Goal: Task Accomplishment & Management: Use online tool/utility

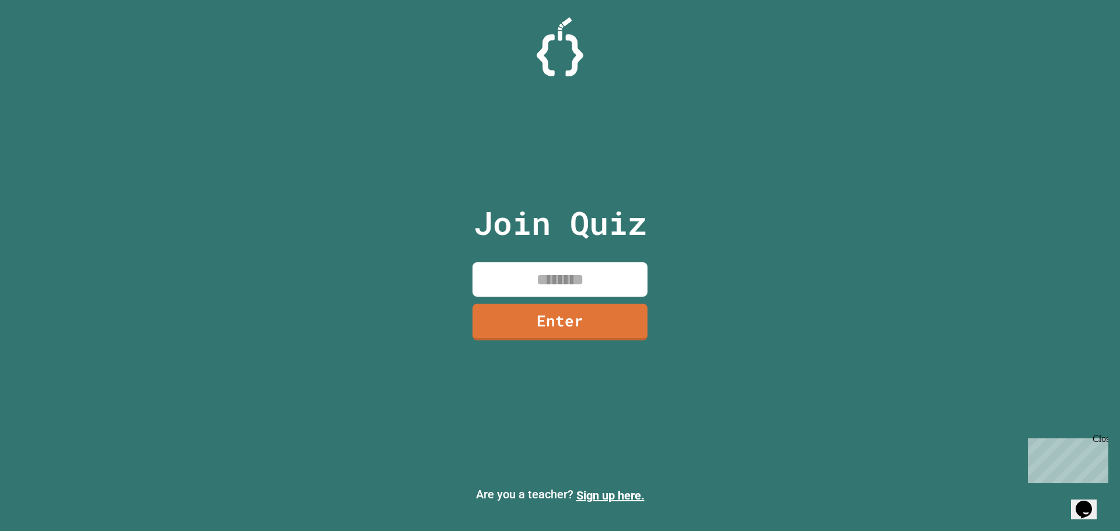
click at [572, 281] on input at bounding box center [559, 279] width 175 height 34
type input "********"
click at [585, 314] on link "Enter" at bounding box center [560, 321] width 176 height 38
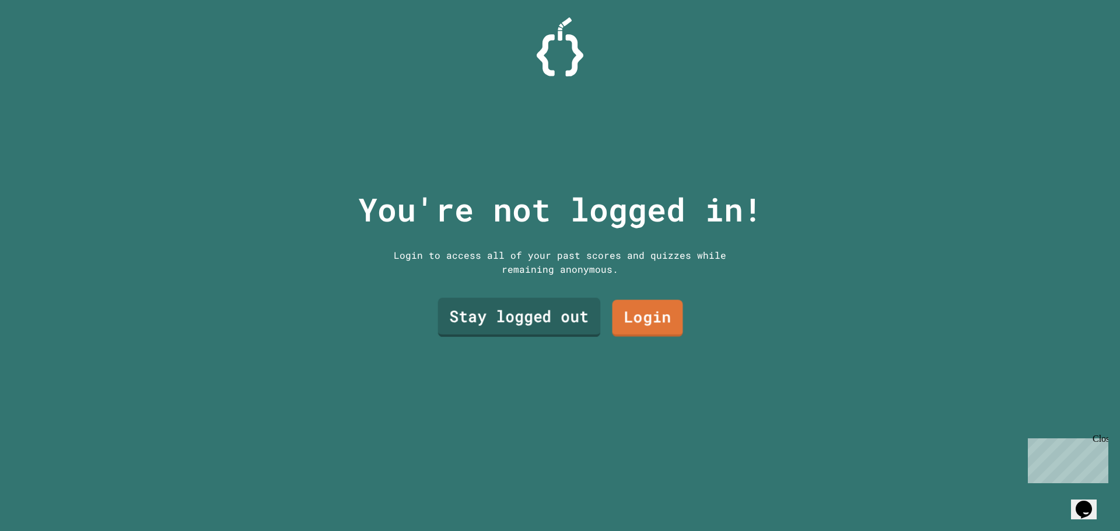
click at [615, 327] on link "Login" at bounding box center [647, 318] width 71 height 37
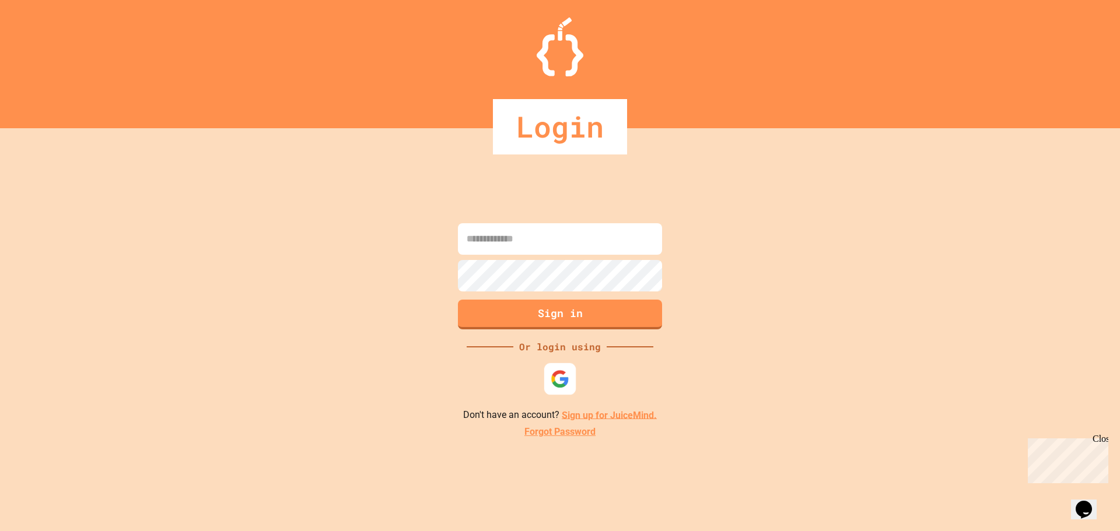
click at [566, 377] on img at bounding box center [560, 378] width 19 height 19
click at [555, 384] on img at bounding box center [560, 378] width 19 height 19
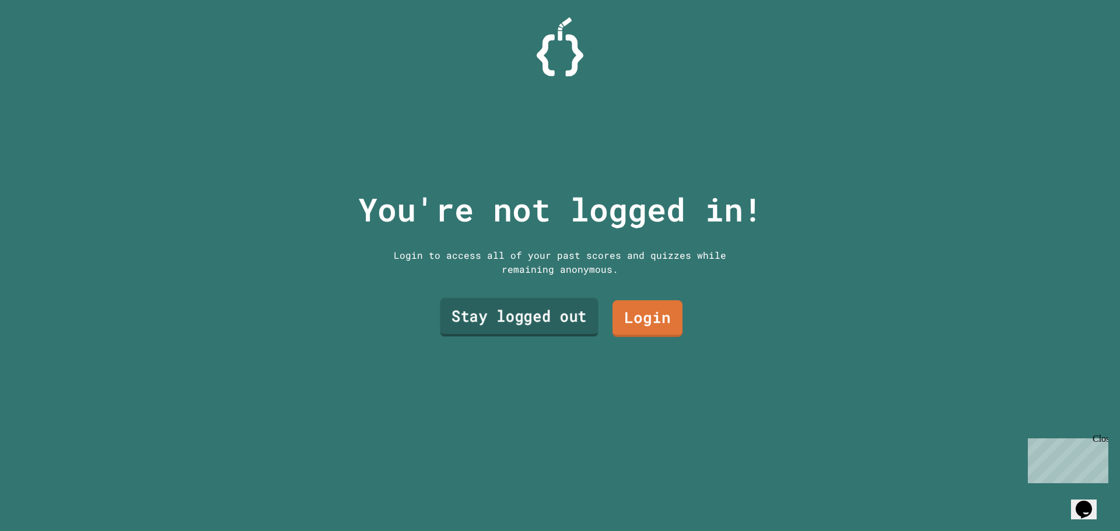
click at [544, 321] on link "Stay logged out" at bounding box center [519, 317] width 158 height 38
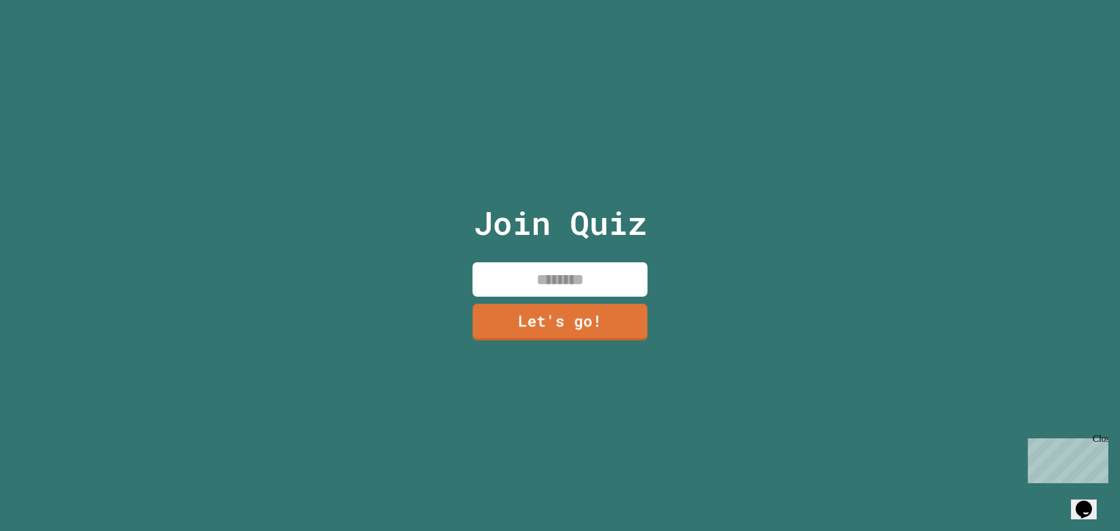
click at [581, 285] on input at bounding box center [559, 279] width 175 height 34
type input "******"
click at [571, 327] on link "Let's go!" at bounding box center [560, 320] width 174 height 38
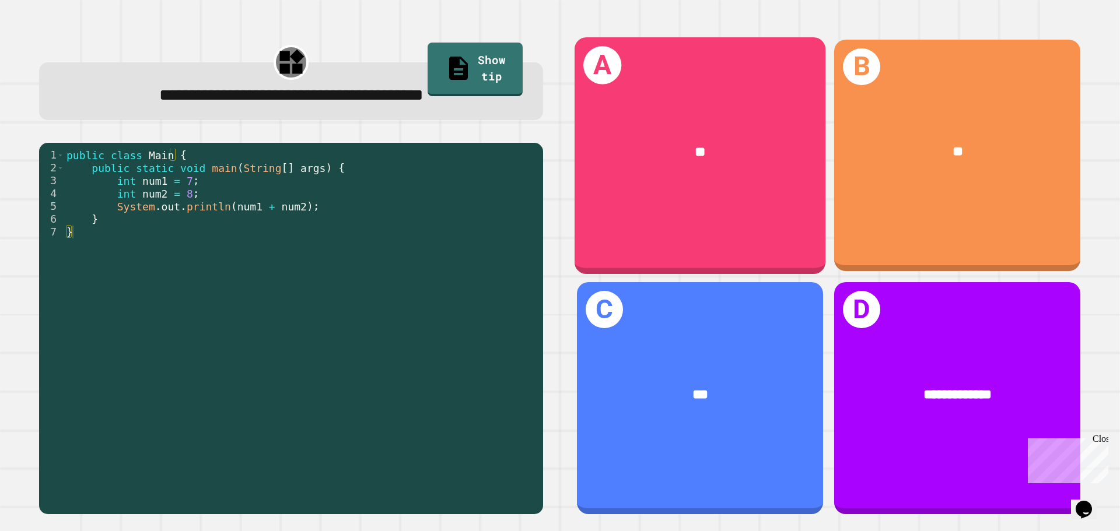
click at [750, 195] on div "A **" at bounding box center [699, 155] width 251 height 236
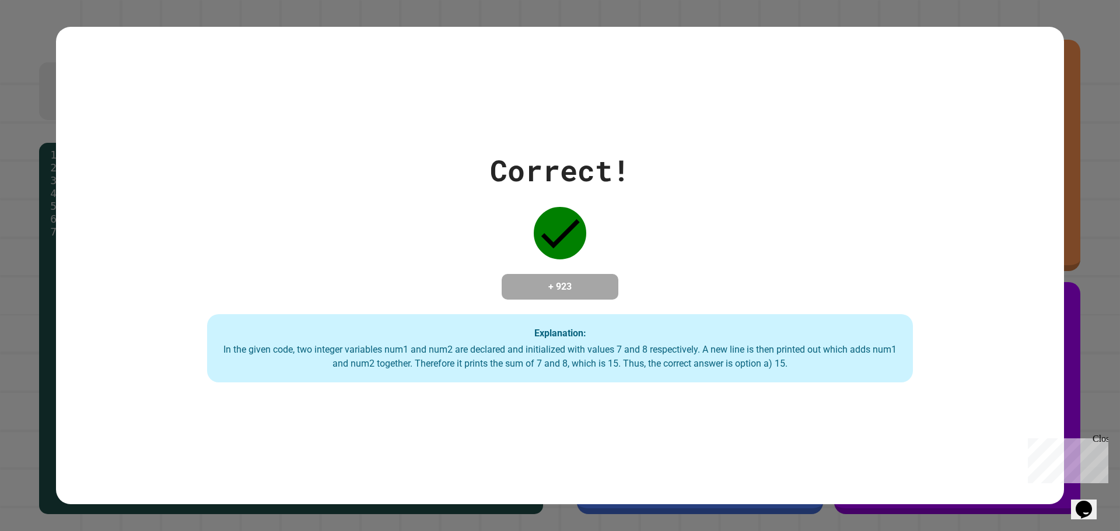
click at [556, 289] on h4 "+ 923" at bounding box center [559, 287] width 93 height 14
click at [570, 280] on h4 "+ 923" at bounding box center [559, 287] width 93 height 14
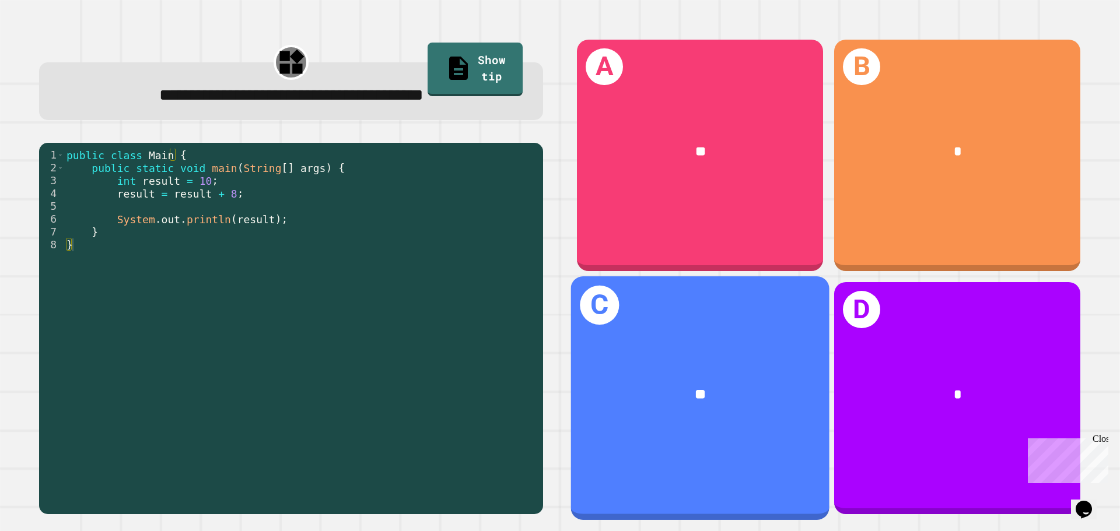
click at [613, 357] on div "**" at bounding box center [700, 395] width 258 height 78
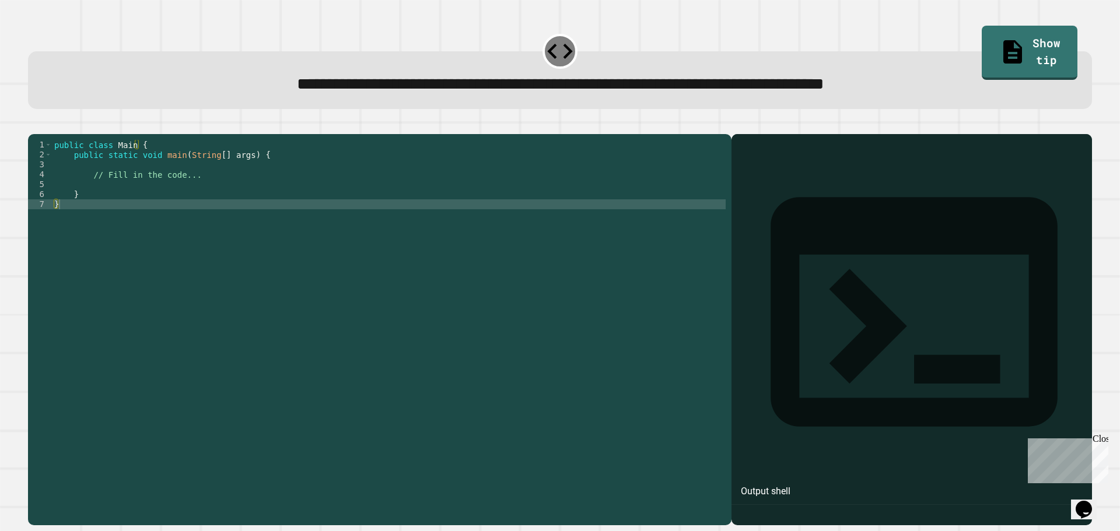
click at [776, 219] on div at bounding box center [911, 346] width 349 height 357
click at [521, 222] on div "public class Main { public static void main ( String [ ] args ) { // Fill in th…" at bounding box center [389, 318] width 674 height 357
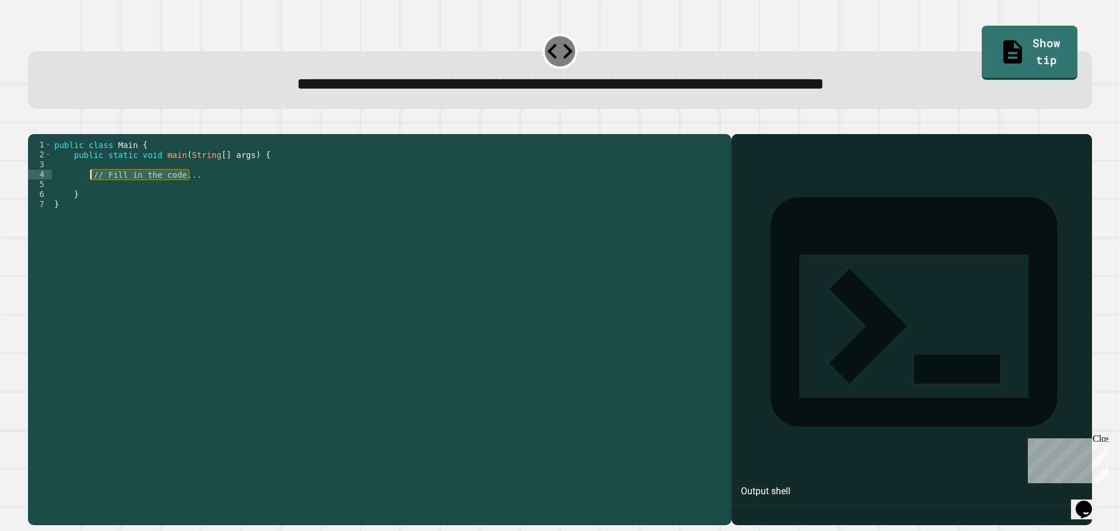
drag, startPoint x: 202, startPoint y: 195, endPoint x: 90, endPoint y: 192, distance: 112.0
click at [90, 192] on div "public class Main { public static void main ( String [ ] args ) { // Fill in th…" at bounding box center [389, 318] width 674 height 357
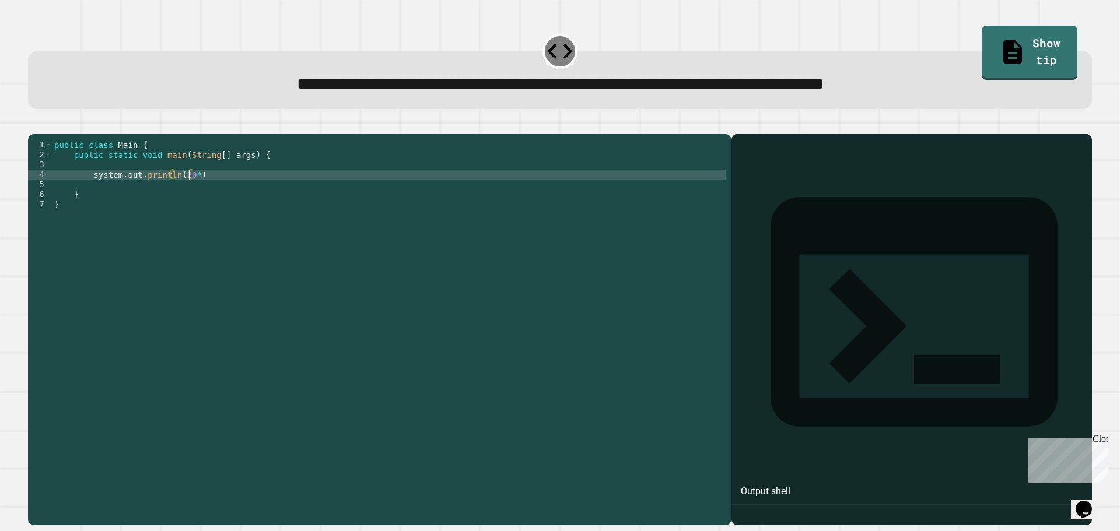
scroll to position [0, 9]
click at [96, 192] on div "public class Main { public static void main ( String [ ] args ) { system . out …" at bounding box center [389, 318] width 674 height 357
click at [34, 125] on icon "button" at bounding box center [34, 125] width 0 height 0
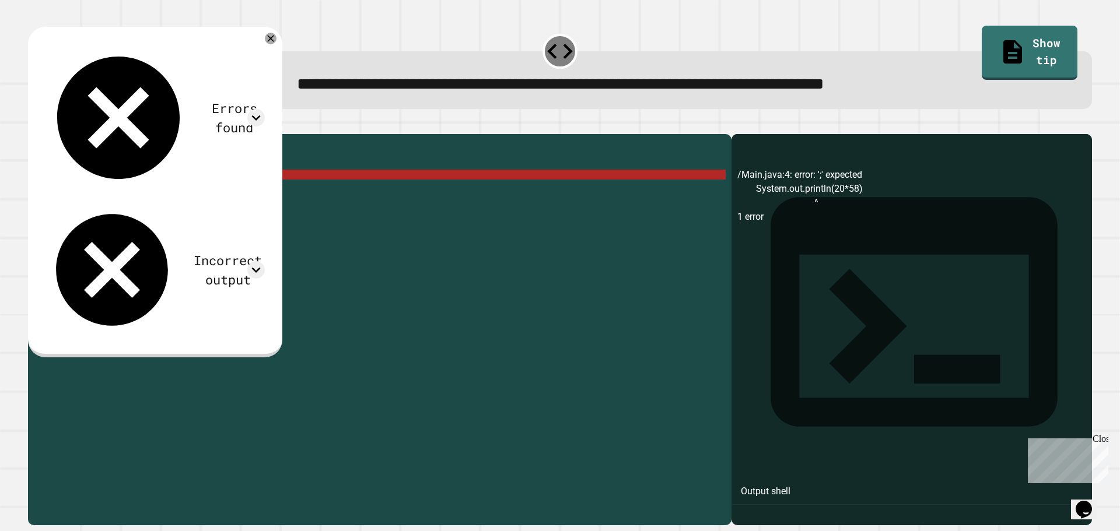
click at [150, 195] on div "public class Main { public static void main ( String [ ] args ) { System . out …" at bounding box center [389, 318] width 674 height 357
click at [175, 194] on div "public class Main { public static void main ( String [ ] args ) { System . out …" at bounding box center [389, 318] width 674 height 357
click at [156, 193] on div "public class Main { public static void main ( String [ ] args ) { System . out …" at bounding box center [389, 318] width 674 height 357
click at [205, 191] on div "public class Main { public static void main ( String [ ] args ) { System . out …" at bounding box center [389, 318] width 674 height 357
click at [265, 109] on icon at bounding box center [255, 117] width 17 height 17
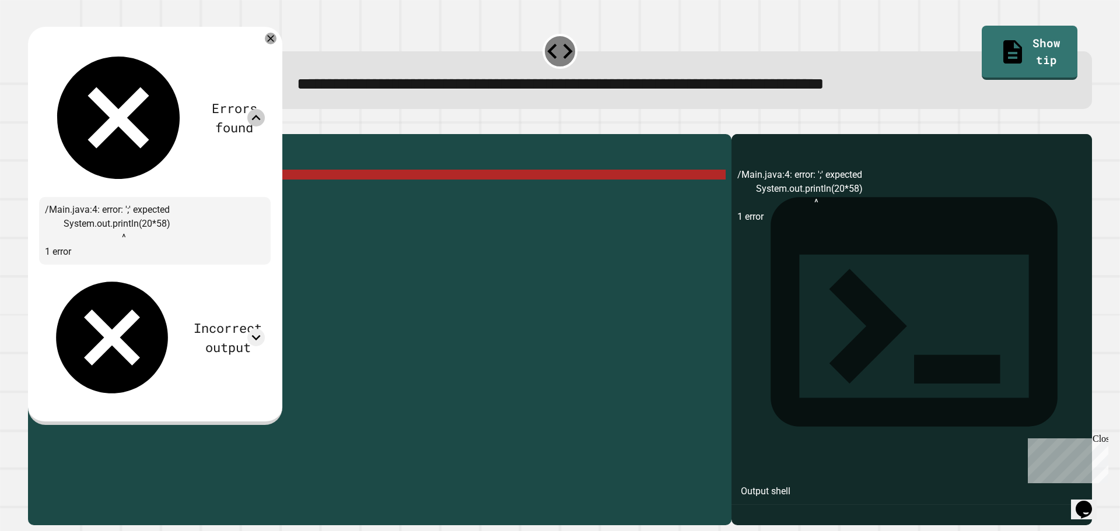
click at [265, 109] on icon at bounding box center [255, 117] width 17 height 17
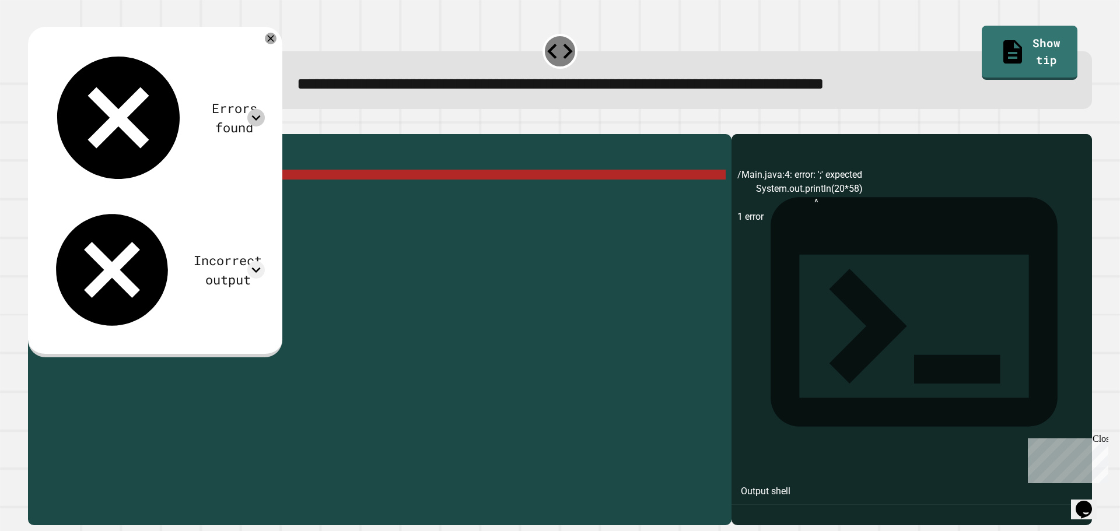
click at [170, 192] on div "public class Main { public static void main ( String [ ] args ) { System . out …" at bounding box center [389, 318] width 674 height 357
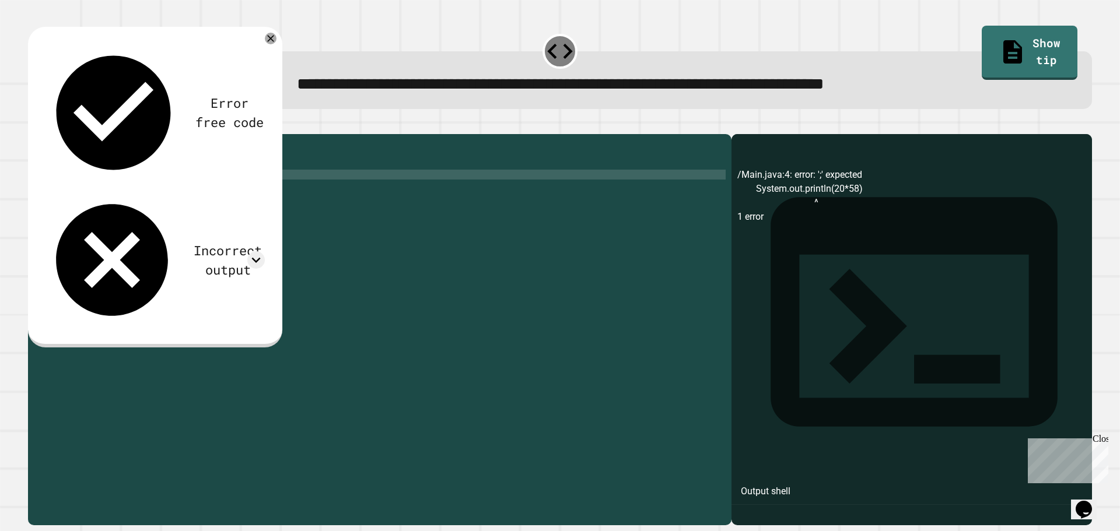
click at [204, 193] on div "public class Main { public static void main ( String [ ] args ) { System . out …" at bounding box center [389, 318] width 674 height 357
type textarea "**********"
click at [263, 251] on icon at bounding box center [255, 259] width 17 height 17
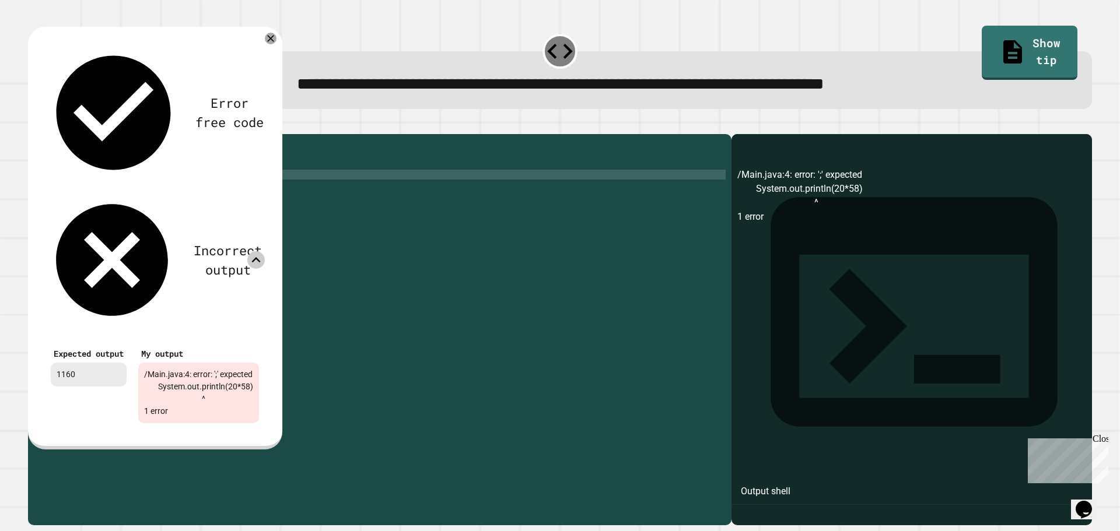
click at [263, 251] on icon at bounding box center [255, 259] width 17 height 17
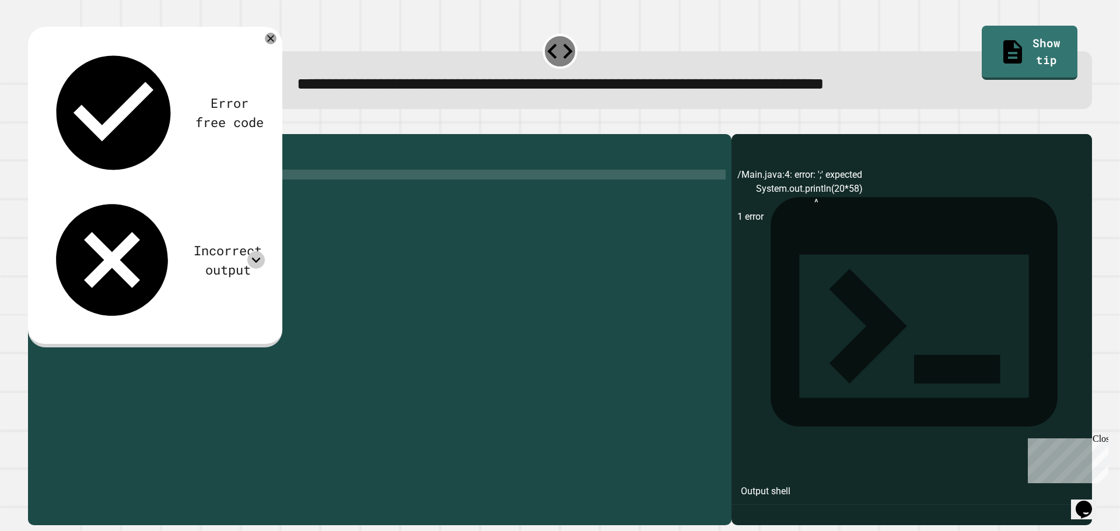
click at [34, 125] on button "button" at bounding box center [34, 125] width 0 height 0
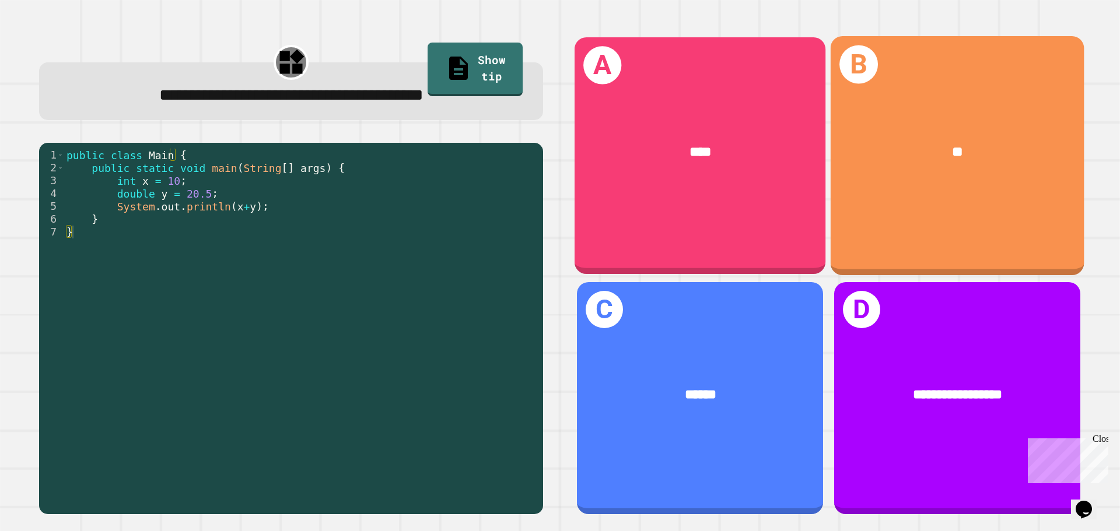
click at [717, 203] on div "A ****" at bounding box center [699, 155] width 251 height 236
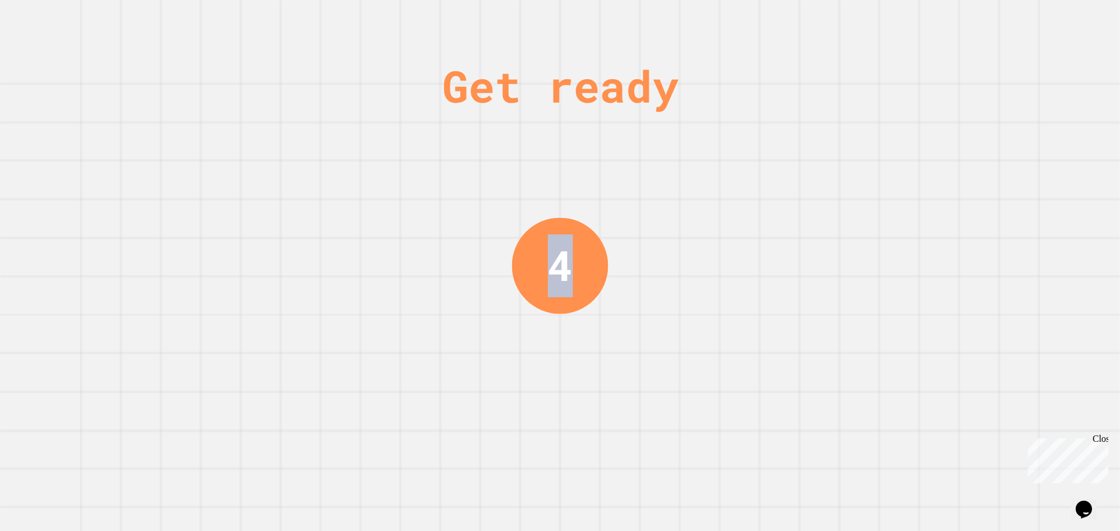
click at [633, 271] on div "Get ready 4" at bounding box center [560, 265] width 1120 height 531
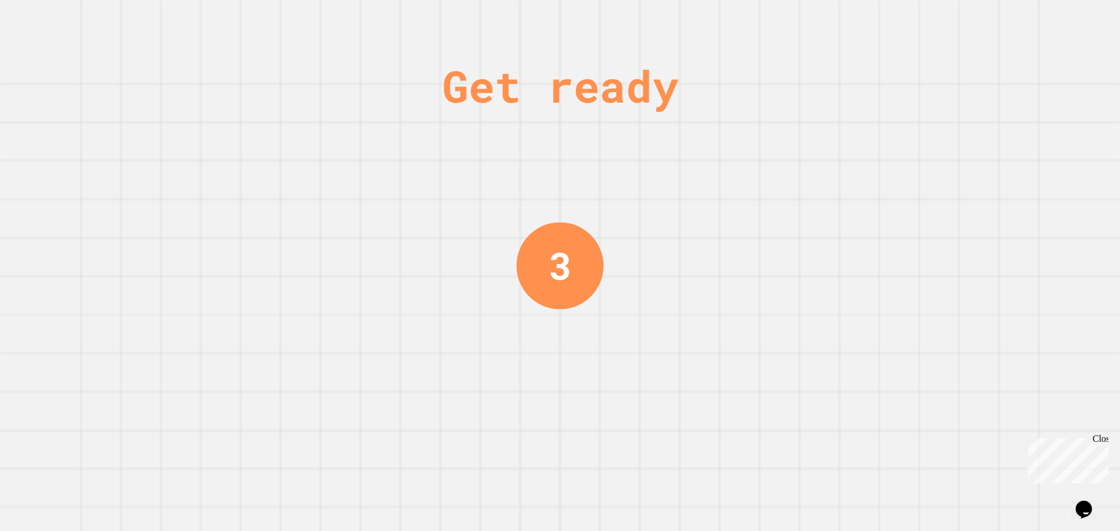
click at [658, 262] on div "Get ready 3" at bounding box center [560, 265] width 1120 height 531
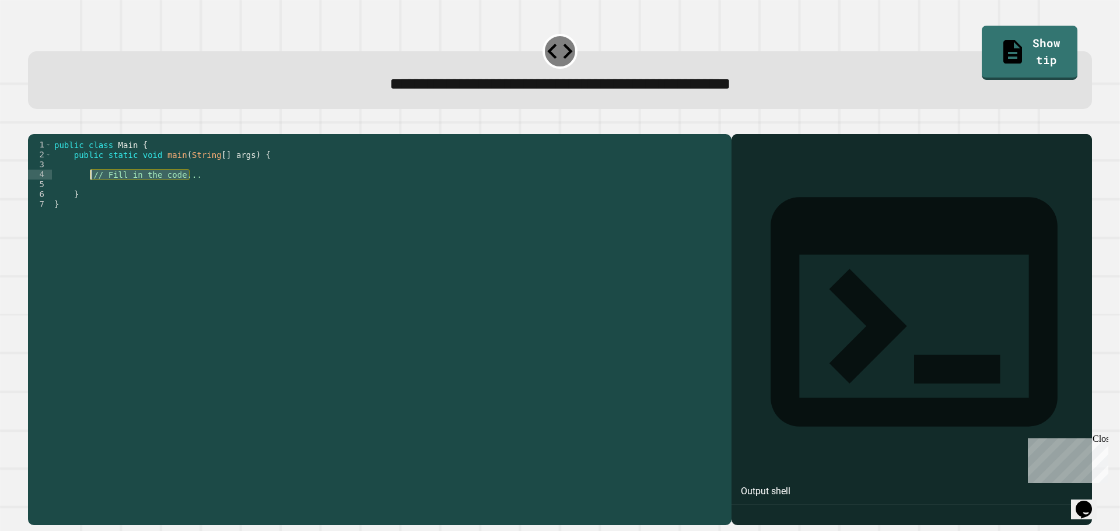
drag, startPoint x: 191, startPoint y: 195, endPoint x: 92, endPoint y: 193, distance: 99.2
click at [92, 193] on div "public class Main { public static void main ( String [ ] args ) { // Fill in th…" at bounding box center [389, 318] width 674 height 357
type textarea "**********"
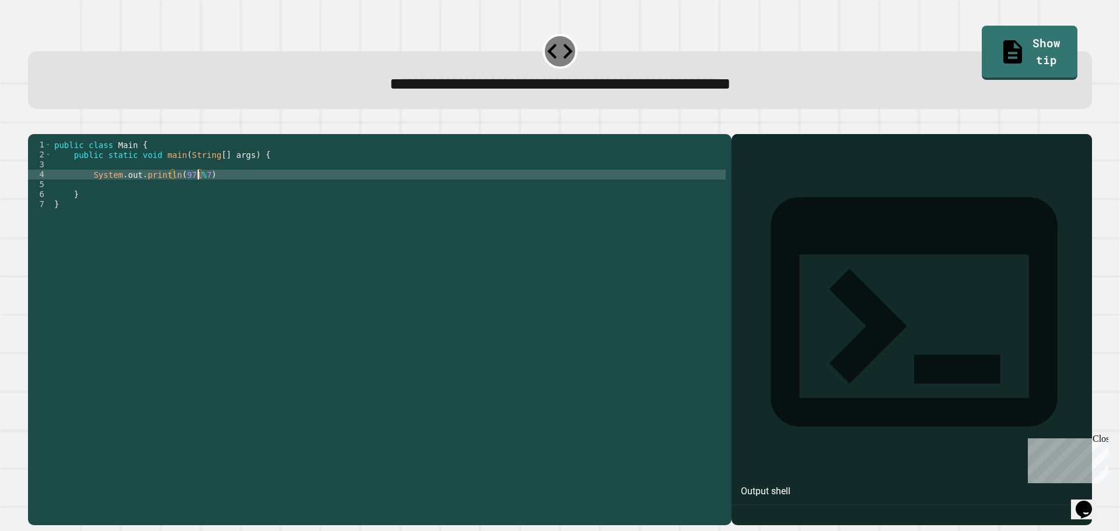
scroll to position [0, 10]
type textarea "**********"
click at [44, 135] on icon "button" at bounding box center [41, 132] width 6 height 8
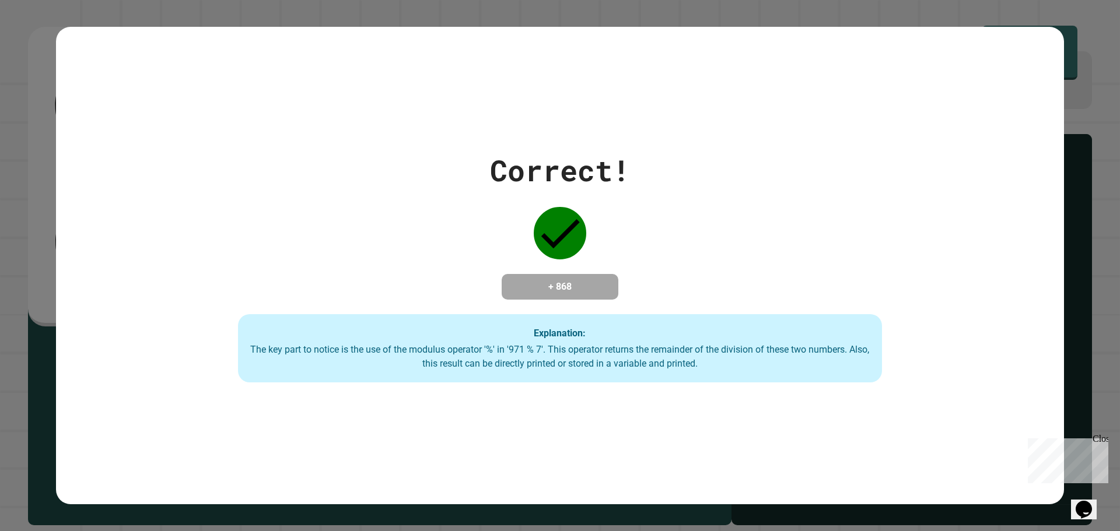
click at [1085, 124] on div "Correct! + 868 Explanation: The key part to notice is the use of the modulus op…" at bounding box center [560, 265] width 1120 height 531
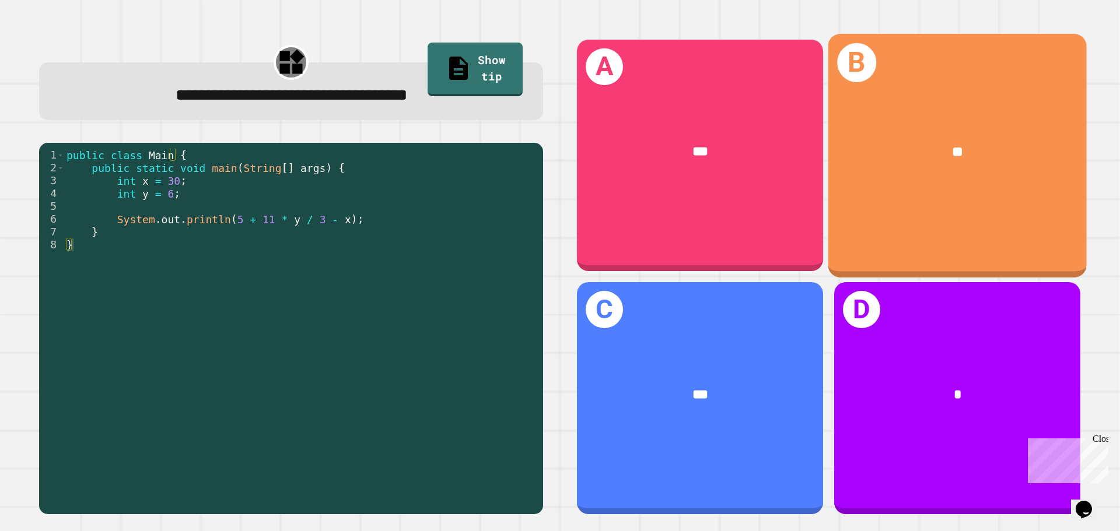
click at [1031, 183] on div "**" at bounding box center [957, 152] width 258 height 78
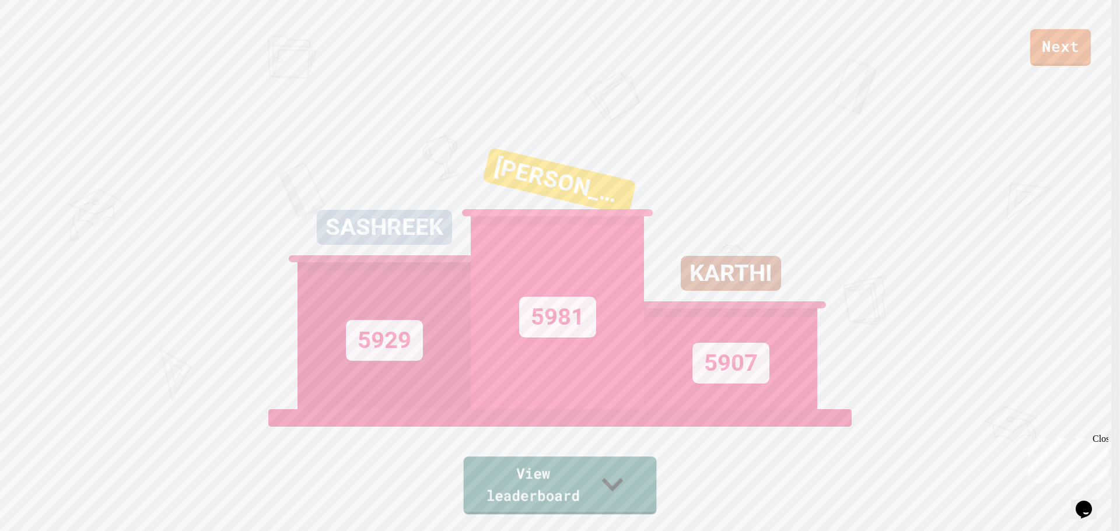
click at [564, 502] on link "View leaderboard" at bounding box center [560, 486] width 193 height 58
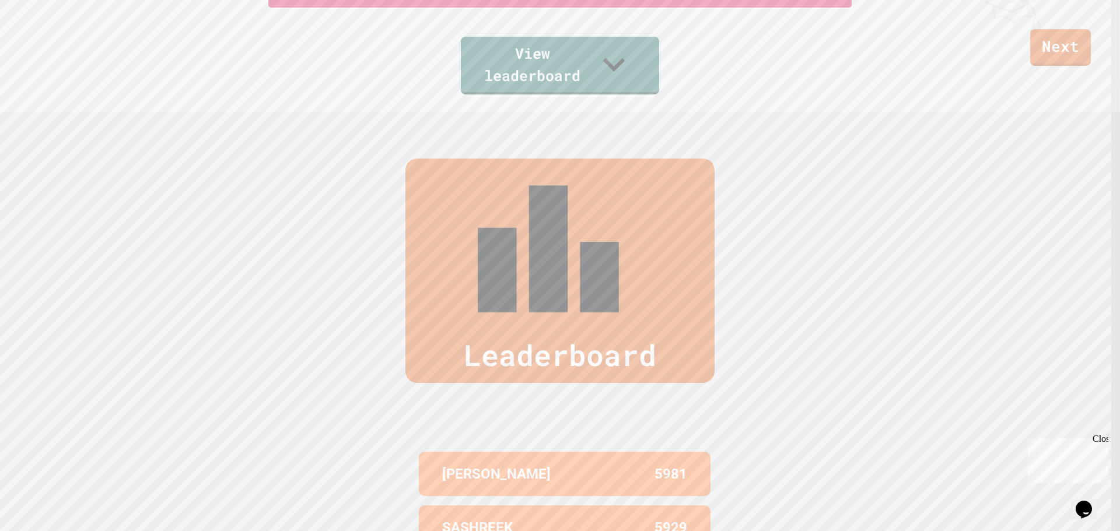
scroll to position [303, 0]
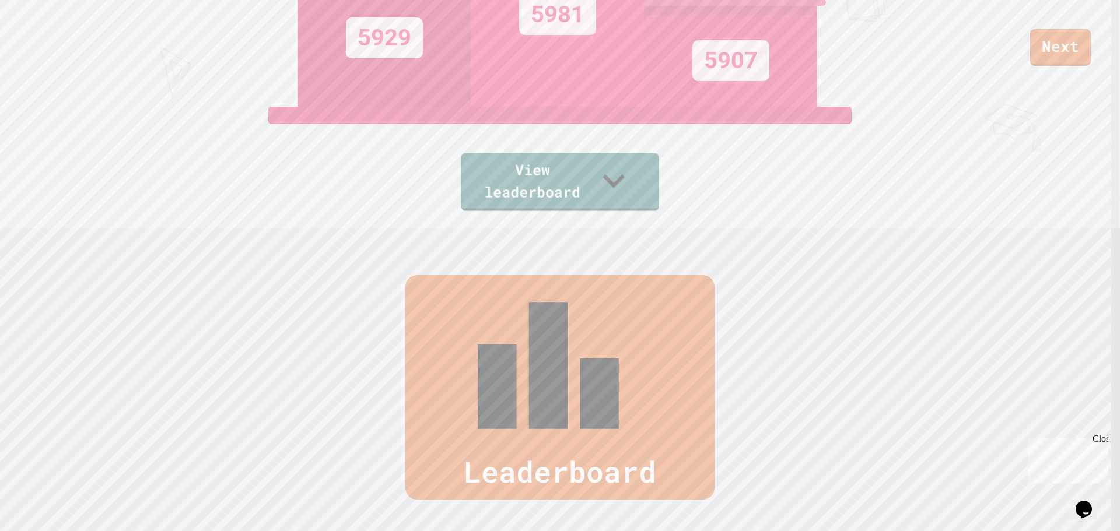
click at [592, 281] on div "Leaderboard" at bounding box center [559, 387] width 309 height 225
click at [595, 316] on div "Leaderboard" at bounding box center [559, 387] width 309 height 225
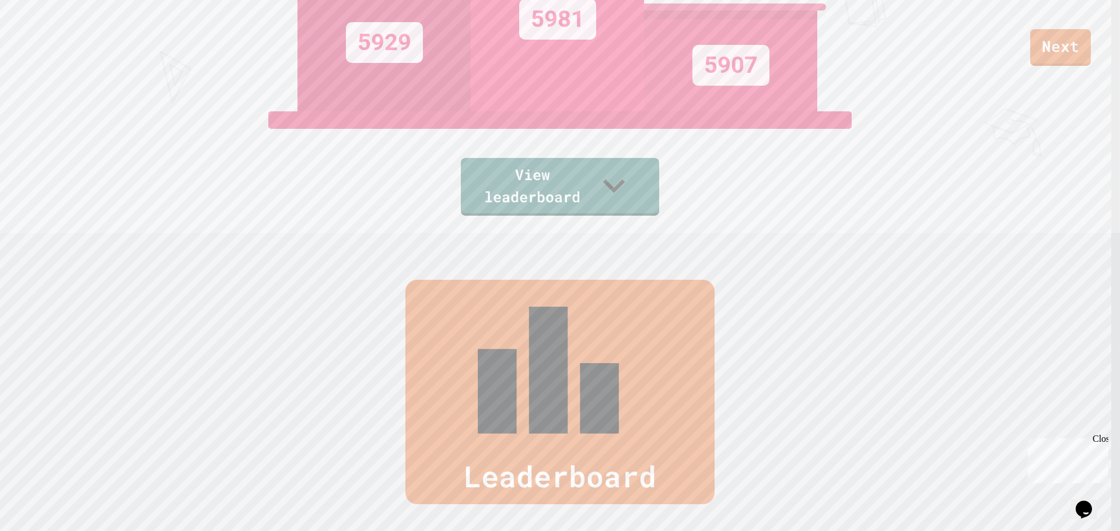
scroll to position [58, 0]
